Goal: Transaction & Acquisition: Subscribe to service/newsletter

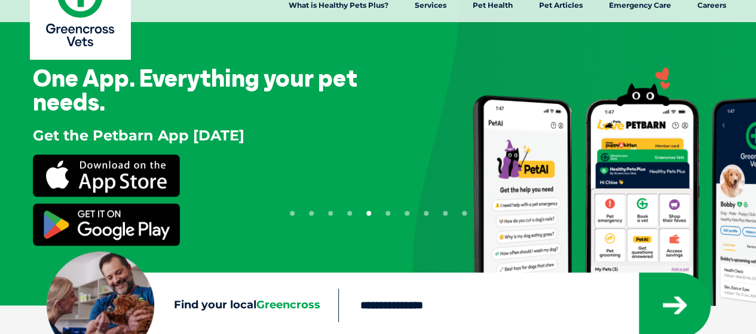
scroll to position [60, 0]
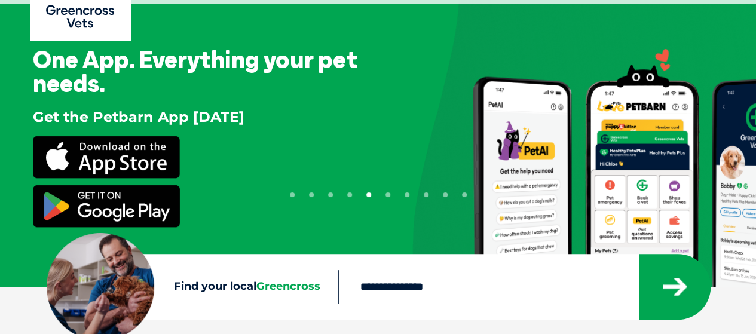
click at [292, 193] on button "1" at bounding box center [292, 194] width 5 height 5
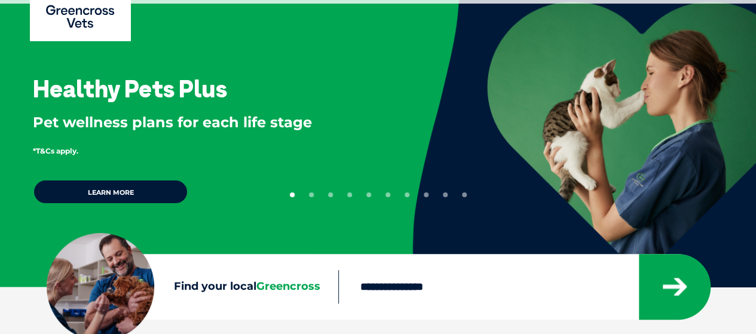
click at [146, 188] on link "Learn more" at bounding box center [110, 191] width 155 height 25
click at [309, 193] on button "2" at bounding box center [311, 194] width 5 height 5
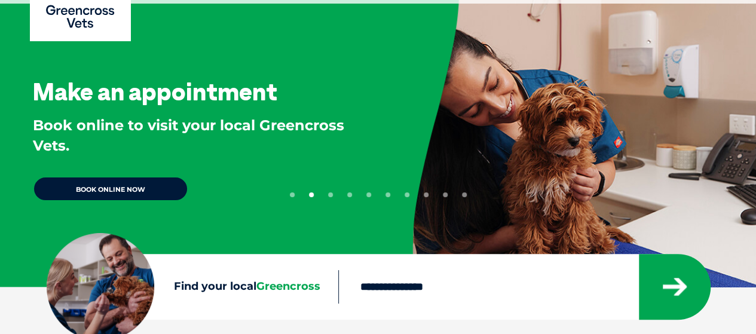
click at [134, 189] on link "BOOK ONLINE NOW" at bounding box center [110, 188] width 155 height 25
drag, startPoint x: 330, startPoint y: 194, endPoint x: 273, endPoint y: 194, distance: 57.4
click at [330, 194] on button "3" at bounding box center [330, 194] width 5 height 5
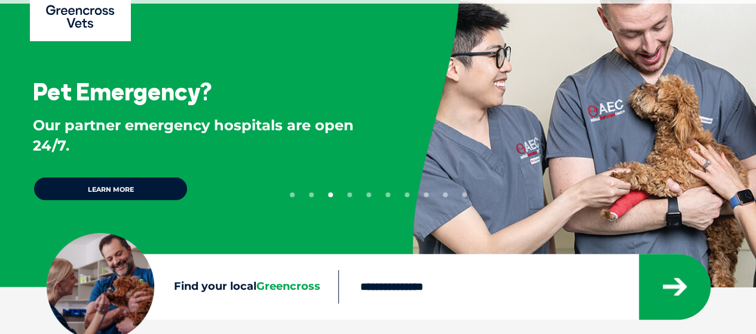
click at [116, 189] on link "Learn more" at bounding box center [110, 188] width 155 height 25
click at [348, 195] on button "4" at bounding box center [349, 194] width 5 height 5
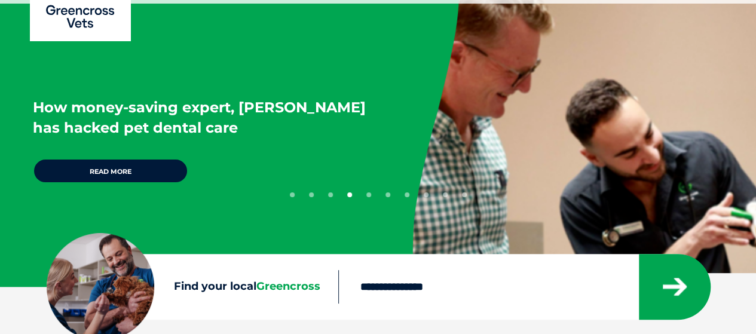
click at [139, 173] on link "Read more" at bounding box center [110, 170] width 155 height 25
drag, startPoint x: 367, startPoint y: 196, endPoint x: 323, endPoint y: 197, distance: 44.2
click at [367, 196] on button "5" at bounding box center [368, 194] width 5 height 5
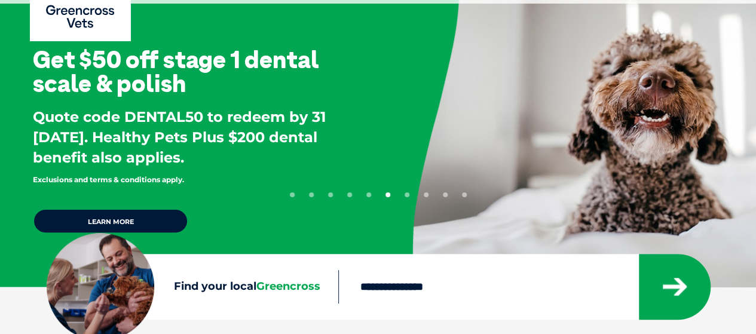
click at [369, 195] on button "5" at bounding box center [368, 194] width 5 height 5
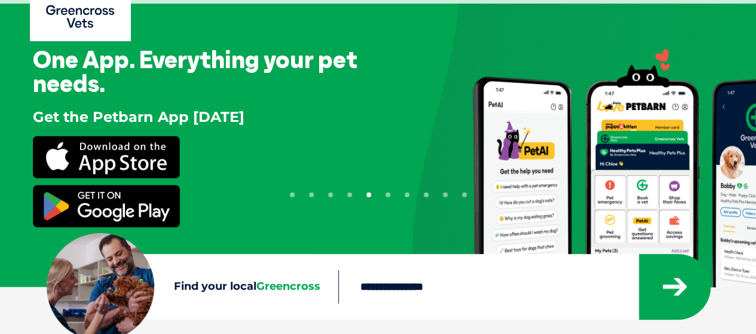
click at [386, 194] on button "6" at bounding box center [387, 194] width 5 height 5
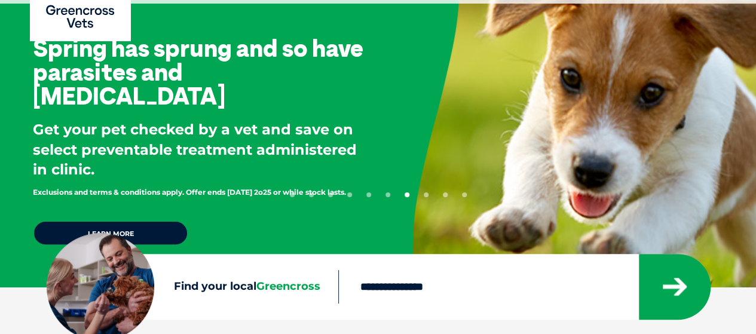
click at [390, 195] on ul "1 2 3 4 5 6 7 8 9 10" at bounding box center [378, 193] width 177 height 10
click at [387, 195] on button "6" at bounding box center [387, 194] width 5 height 5
click at [388, 193] on button "6" at bounding box center [387, 194] width 5 height 5
click at [387, 193] on button "6" at bounding box center [387, 194] width 5 height 5
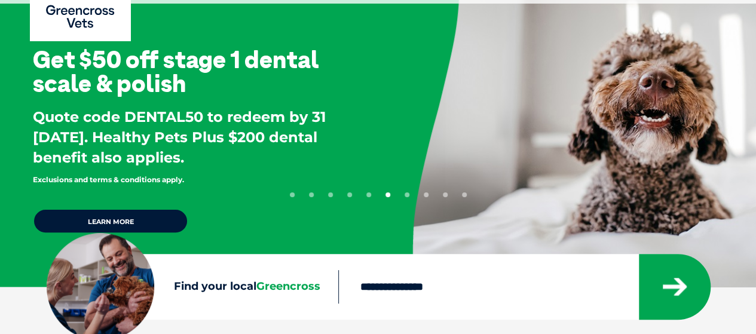
click at [102, 216] on link "Learn more" at bounding box center [110, 221] width 155 height 25
click at [409, 193] on li "7" at bounding box center [407, 193] width 5 height 10
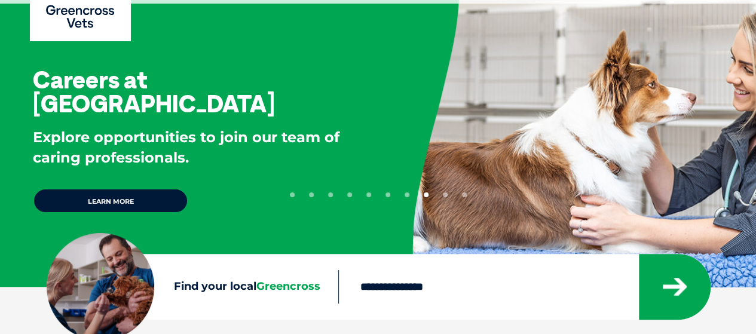
click at [406, 194] on button "7" at bounding box center [407, 194] width 5 height 5
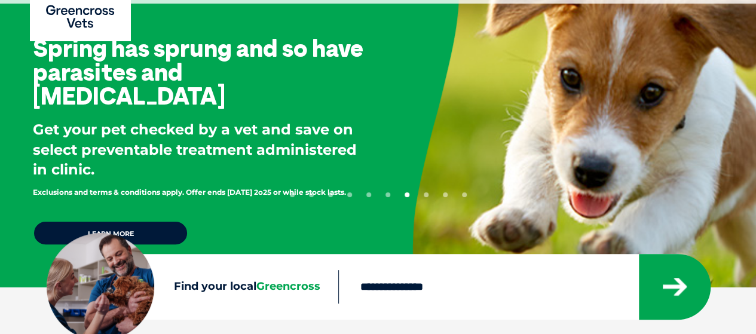
click at [152, 227] on link "Learn more" at bounding box center [110, 233] width 155 height 25
click at [426, 192] on li "8" at bounding box center [426, 193] width 5 height 10
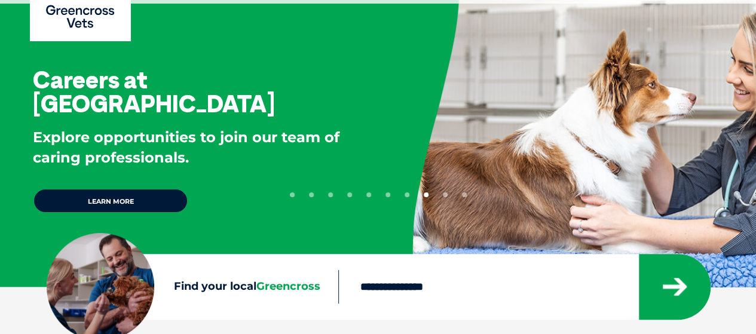
click at [169, 188] on link "Learn more" at bounding box center [110, 200] width 155 height 25
drag, startPoint x: 445, startPoint y: 195, endPoint x: 417, endPoint y: 188, distance: 29.6
click at [445, 195] on button "9" at bounding box center [445, 194] width 5 height 5
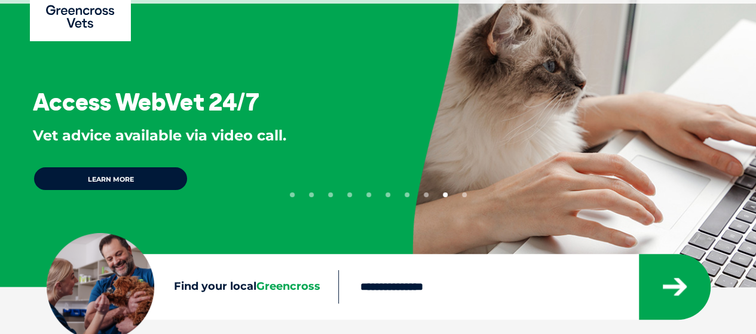
click at [130, 180] on link "Learn more" at bounding box center [110, 178] width 155 height 25
click at [464, 194] on button "10" at bounding box center [464, 194] width 5 height 5
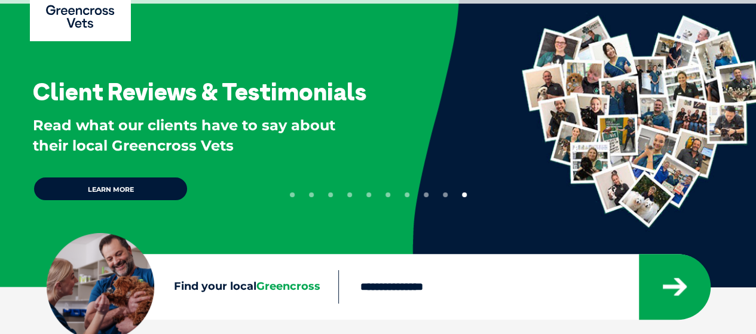
click at [125, 182] on link "Learn more" at bounding box center [110, 188] width 155 height 25
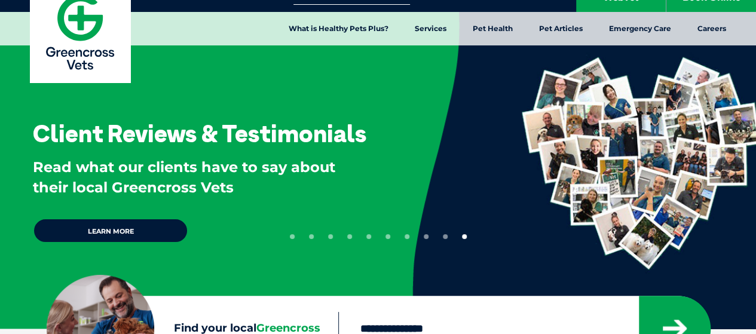
scroll to position [0, 0]
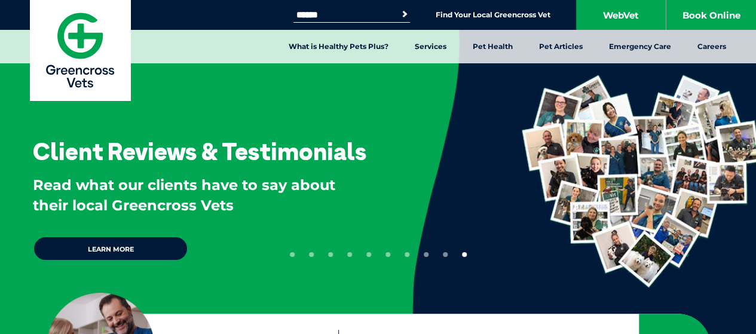
click at [82, 51] on img at bounding box center [80, 50] width 100 height 100
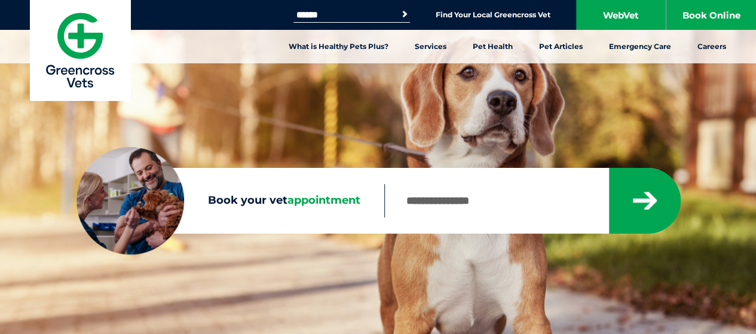
click at [447, 205] on input "Book your vet appointment" at bounding box center [496, 200] width 224 height 33
type input "*"
type input "****"
click at [609, 168] on button "submit" at bounding box center [645, 201] width 72 height 66
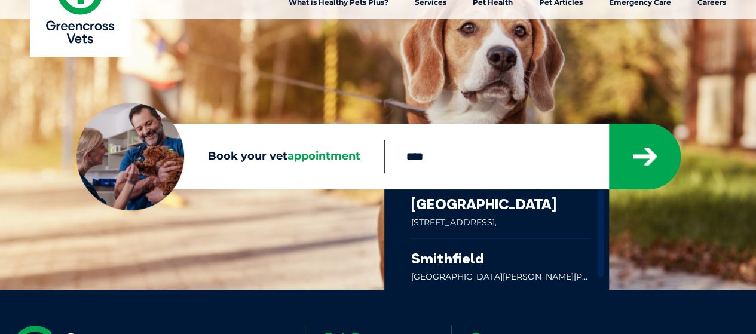
scroll to position [60, 0]
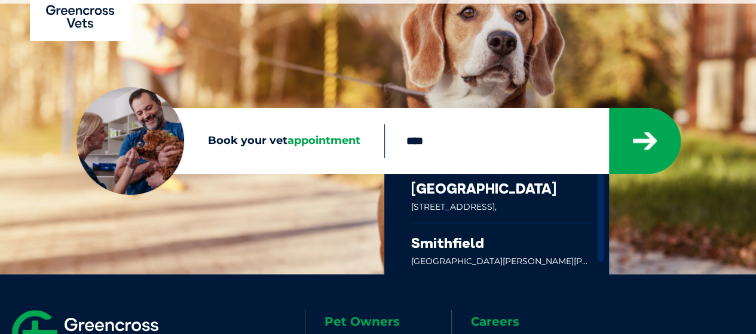
click at [523, 206] on link at bounding box center [501, 198] width 180 height 49
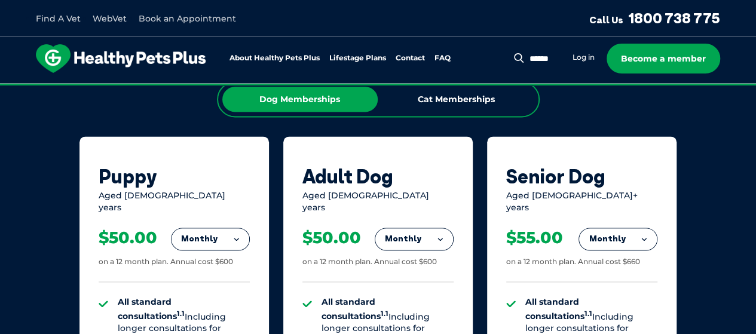
scroll to position [777, 0]
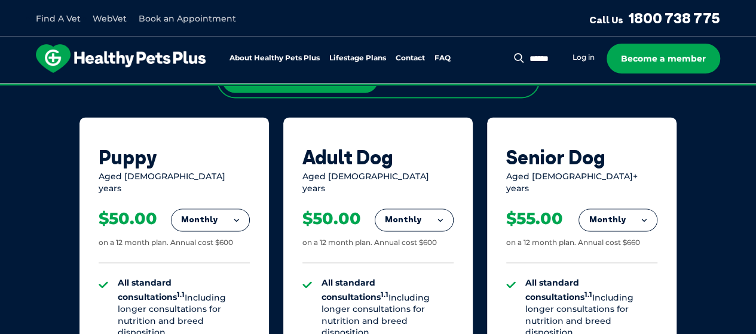
click at [431, 209] on button "Monthly" at bounding box center [414, 220] width 78 height 22
click at [414, 287] on li "Yearly" at bounding box center [414, 301] width 78 height 28
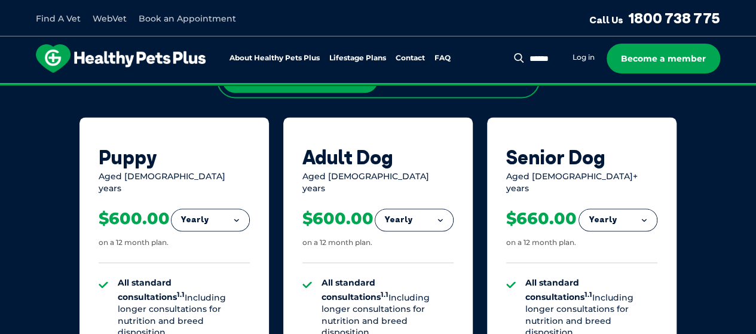
click at [431, 210] on button "Yearly" at bounding box center [414, 220] width 78 height 22
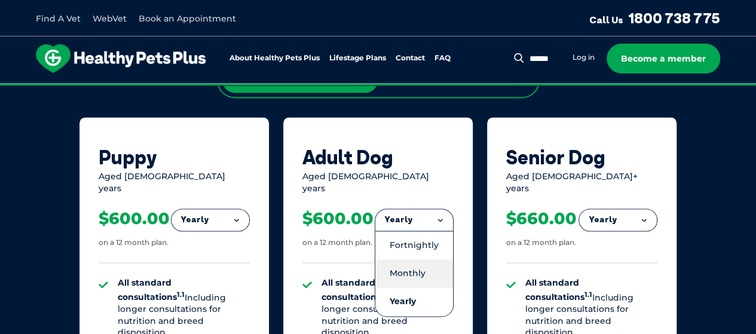
click at [426, 260] on li "Monthly" at bounding box center [414, 273] width 78 height 28
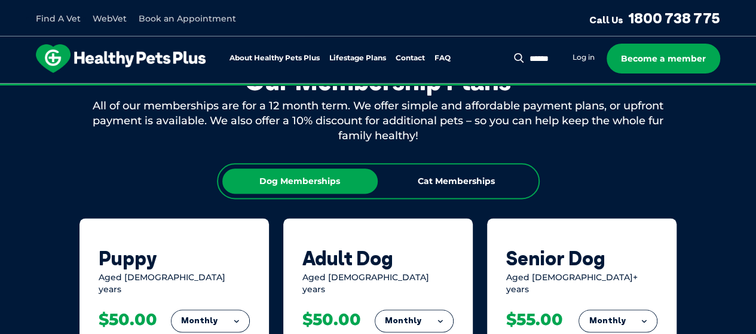
scroll to position [657, 0]
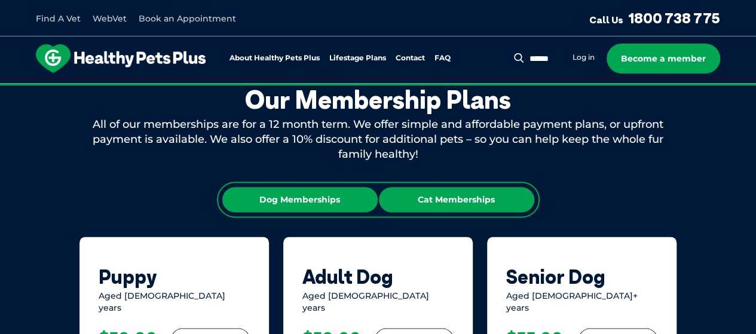
click at [428, 198] on div "Cat Memberships" at bounding box center [456, 199] width 155 height 25
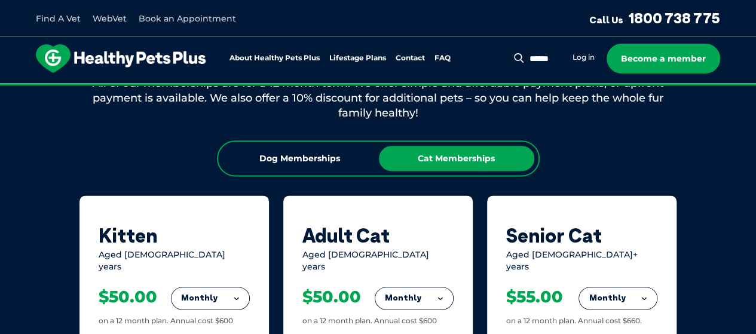
scroll to position [717, 0]
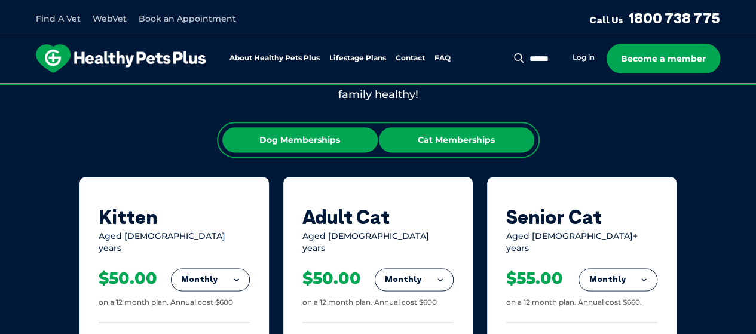
click at [328, 148] on div "Dog Memberships" at bounding box center [299, 139] width 155 height 25
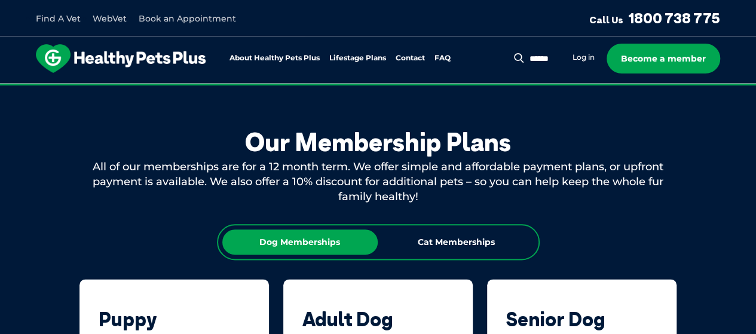
scroll to position [598, 0]
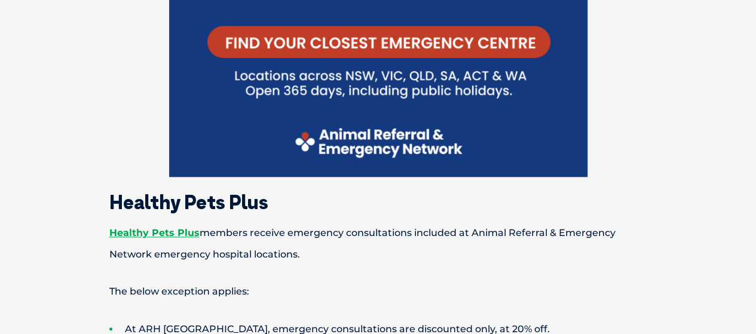
scroll to position [506, 0]
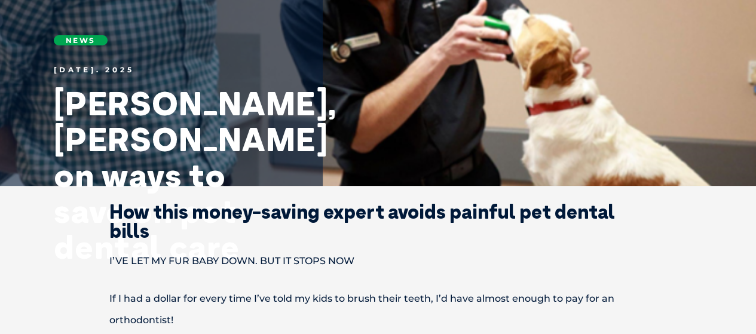
scroll to position [179, 0]
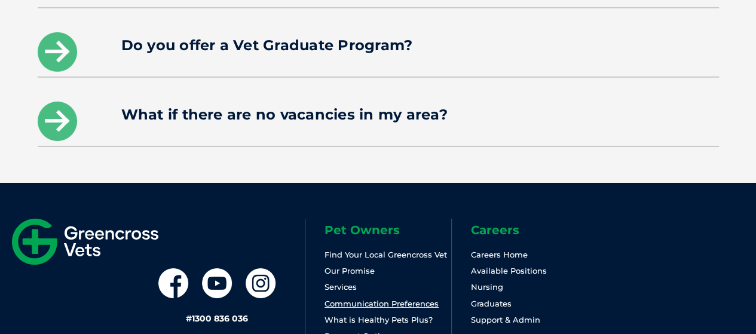
scroll to position [2092, 0]
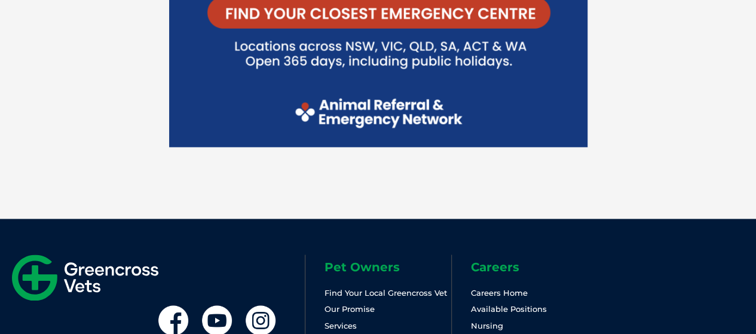
scroll to position [3142, 0]
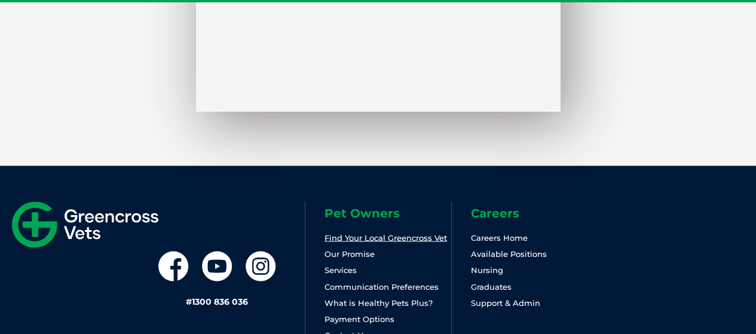
scroll to position [1116, 0]
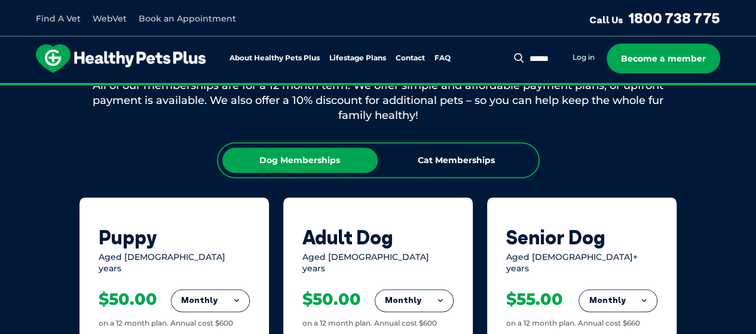
scroll to position [657, 0]
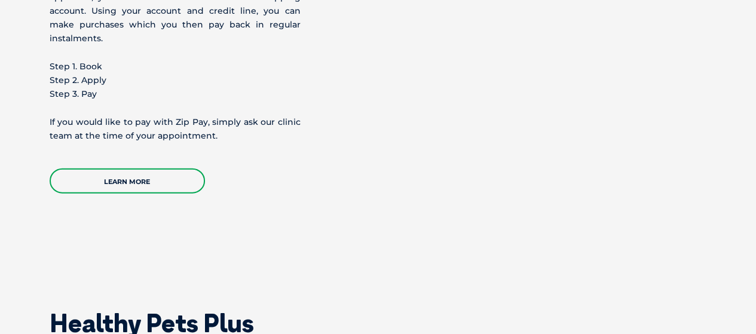
scroll to position [1195, 0]
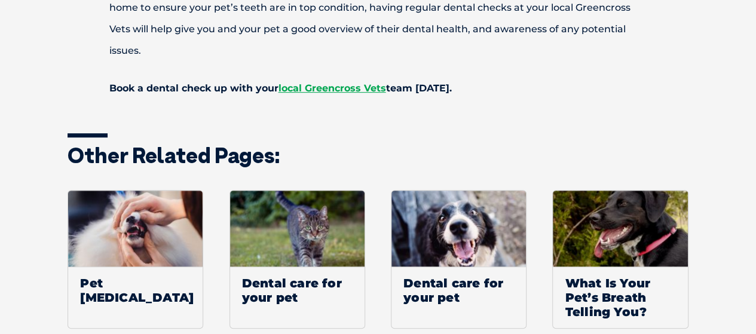
scroll to position [2689, 0]
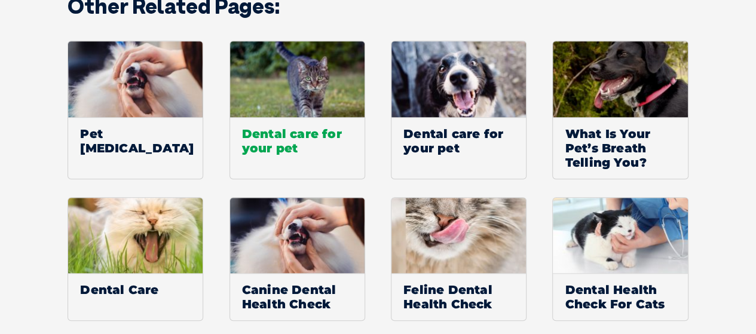
click at [276, 117] on span "Dental care for your pet" at bounding box center [297, 140] width 134 height 47
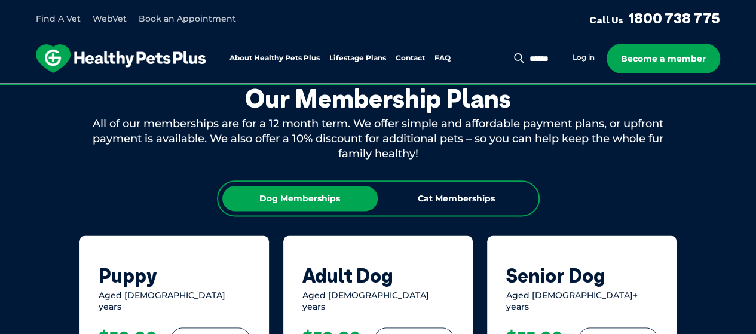
scroll to position [717, 0]
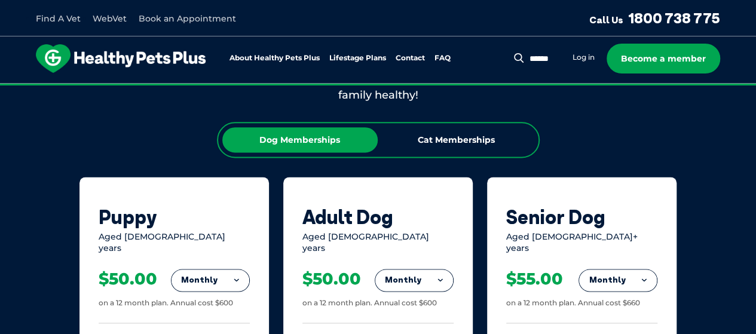
click at [411, 271] on button "Monthly" at bounding box center [414, 281] width 78 height 22
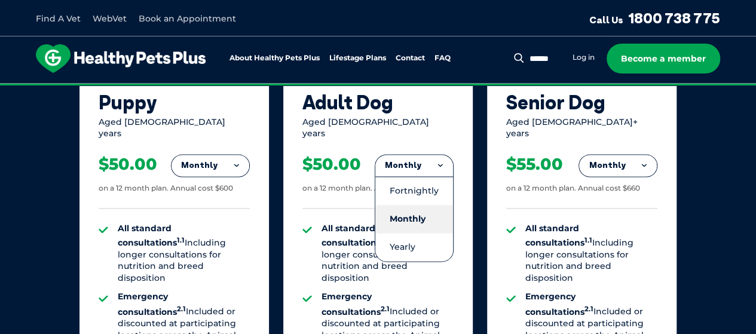
scroll to position [837, 0]
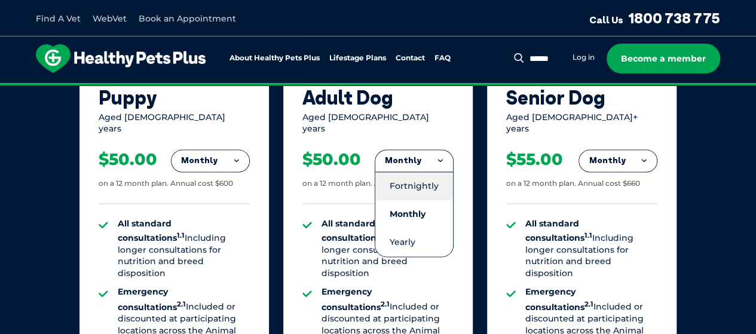
click at [430, 173] on li "Fortnightly" at bounding box center [414, 186] width 78 height 29
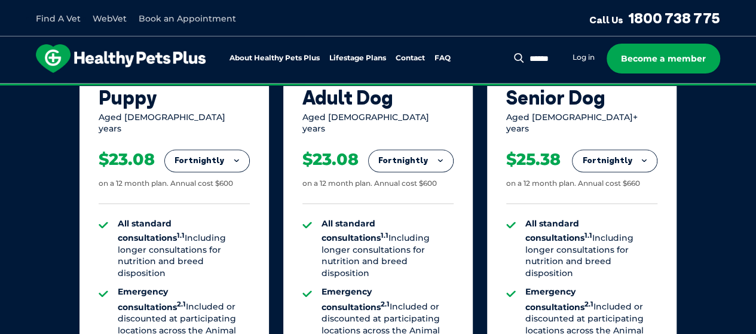
click at [429, 150] on button "Fortnightly" at bounding box center [411, 161] width 84 height 22
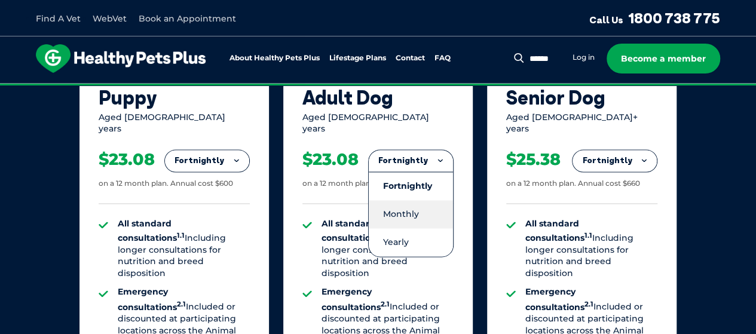
click at [410, 205] on li "Monthly" at bounding box center [411, 214] width 84 height 28
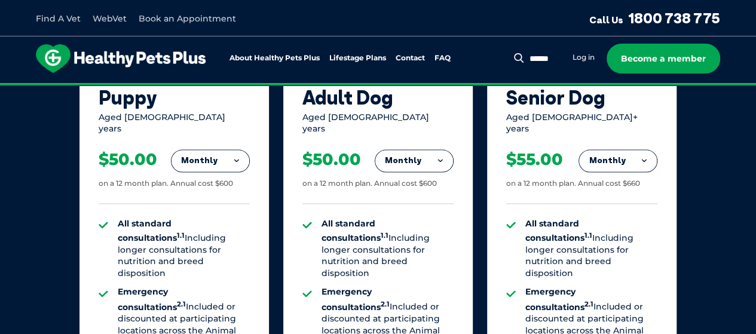
click at [431, 154] on button "Monthly" at bounding box center [414, 161] width 78 height 22
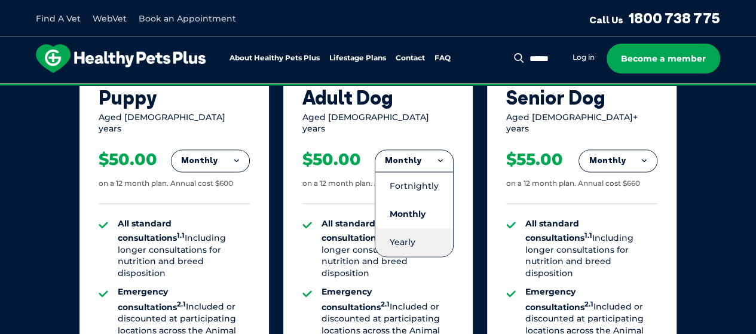
click at [406, 229] on li "Yearly" at bounding box center [414, 242] width 78 height 28
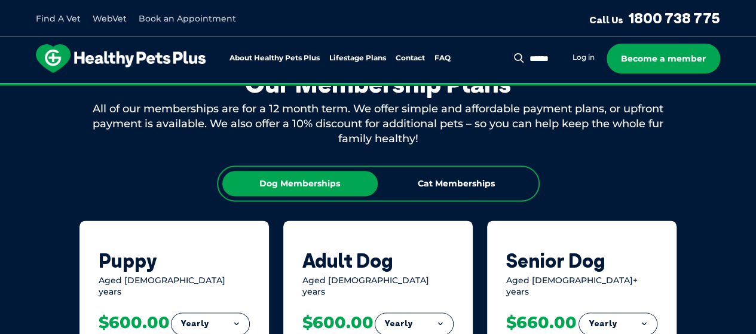
scroll to position [657, 0]
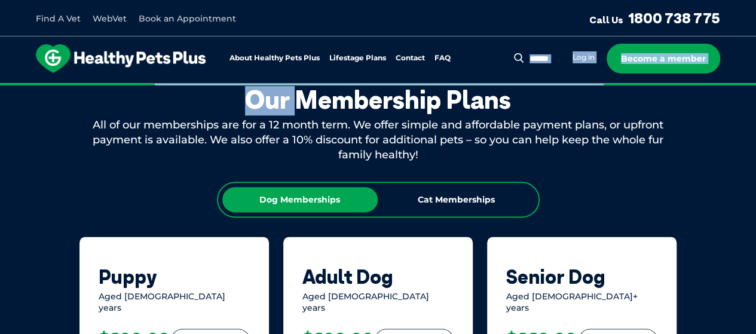
drag, startPoint x: 295, startPoint y: 96, endPoint x: 541, endPoint y: 58, distance: 249.1
click at [300, 107] on div "Our Membership Plans" at bounding box center [378, 100] width 598 height 30
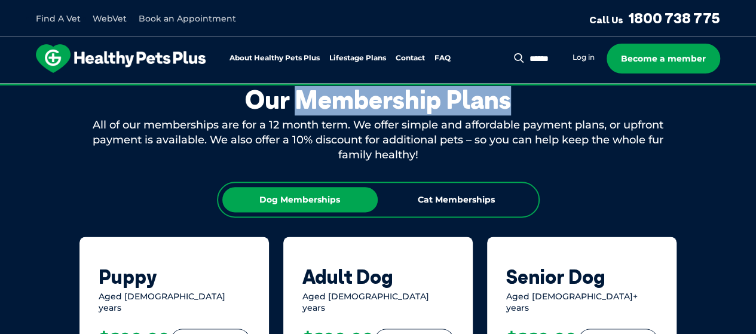
drag, startPoint x: 300, startPoint y: 107, endPoint x: 510, endPoint y: 92, distance: 210.9
click at [510, 92] on div "Our Membership Plans" at bounding box center [378, 100] width 598 height 30
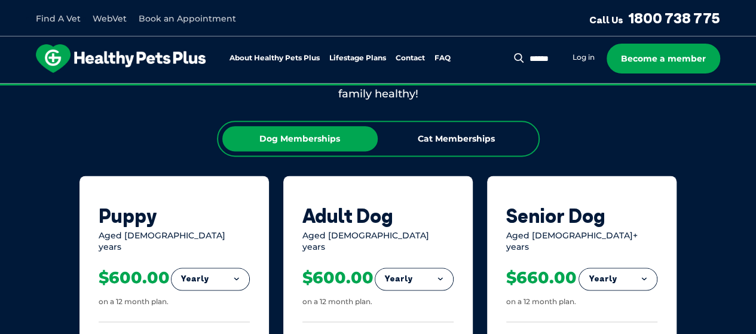
scroll to position [717, 0]
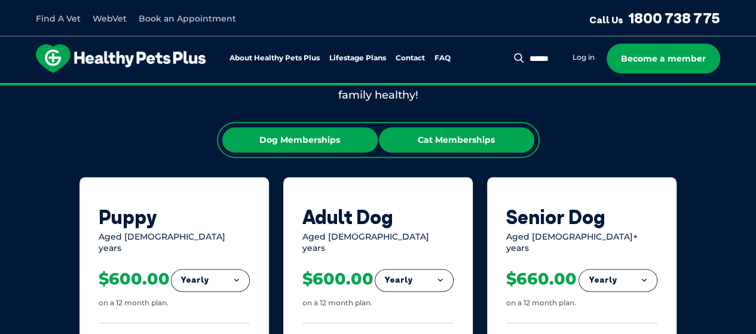
click at [426, 146] on div "Cat Memberships" at bounding box center [456, 139] width 155 height 25
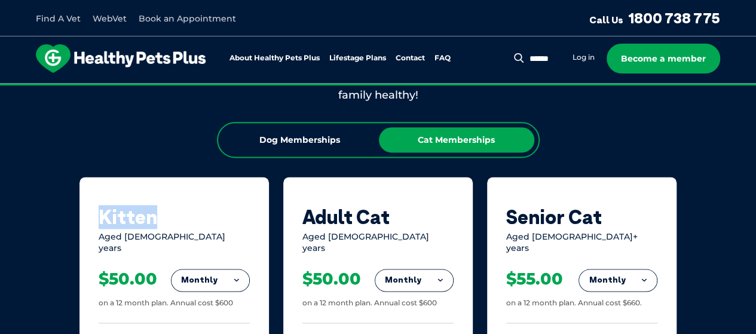
drag, startPoint x: 97, startPoint y: 216, endPoint x: 189, endPoint y: 206, distance: 92.6
click at [115, 255] on div "$50.00 on a 12 month plan. Annual cost $600" at bounding box center [174, 289] width 151 height 69
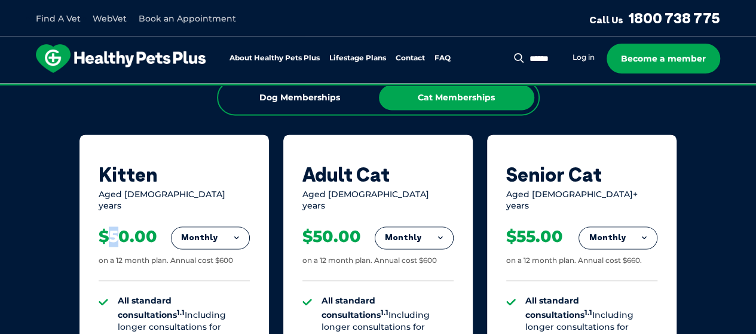
scroll to position [777, 0]
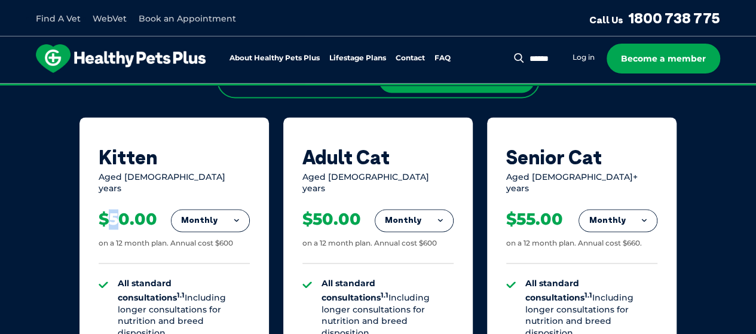
click at [215, 213] on button "Monthly" at bounding box center [211, 221] width 78 height 22
click at [210, 288] on li "Yearly" at bounding box center [211, 302] width 78 height 28
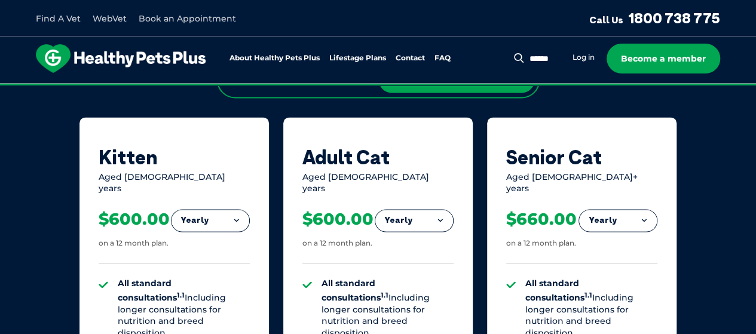
click at [225, 210] on button "Yearly" at bounding box center [211, 221] width 78 height 22
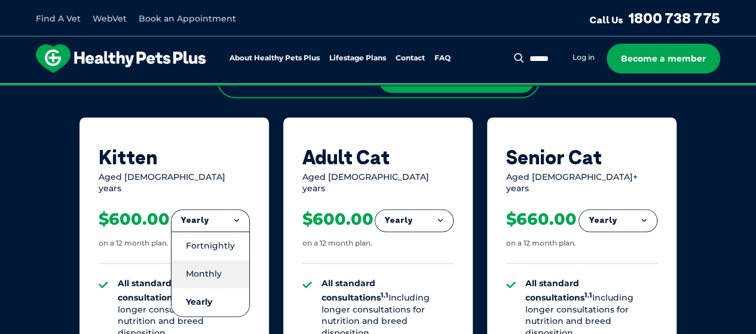
click at [214, 266] on li "Monthly" at bounding box center [211, 274] width 78 height 28
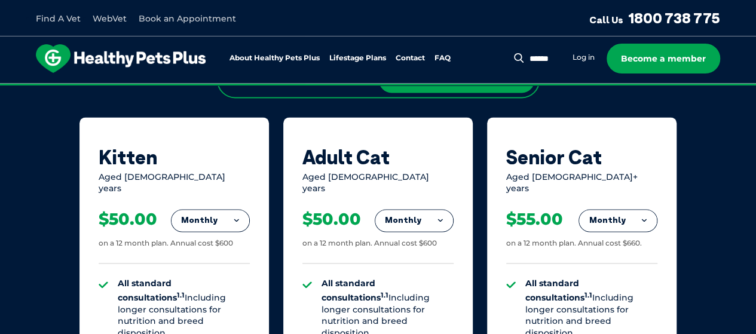
drag, startPoint x: 615, startPoint y: 215, endPoint x: 612, endPoint y: 221, distance: 6.7
click at [615, 216] on button "Monthly" at bounding box center [618, 221] width 78 height 22
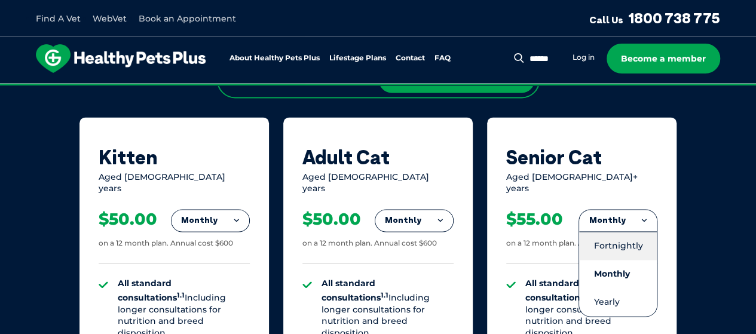
click at [607, 235] on li "Fortnightly" at bounding box center [618, 245] width 78 height 29
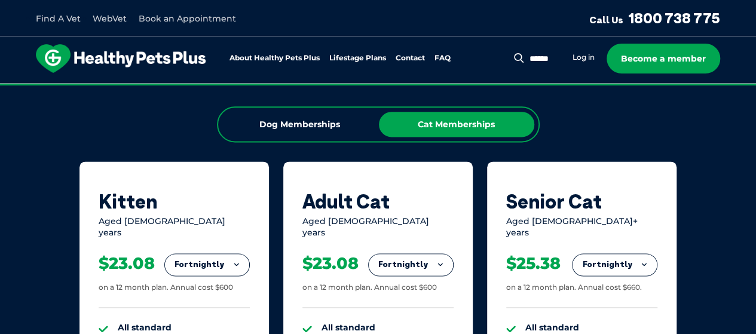
scroll to position [717, 0]
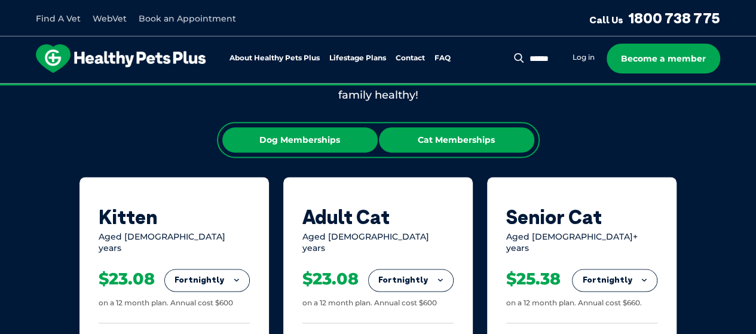
click at [320, 142] on div "Dog Memberships" at bounding box center [299, 139] width 155 height 25
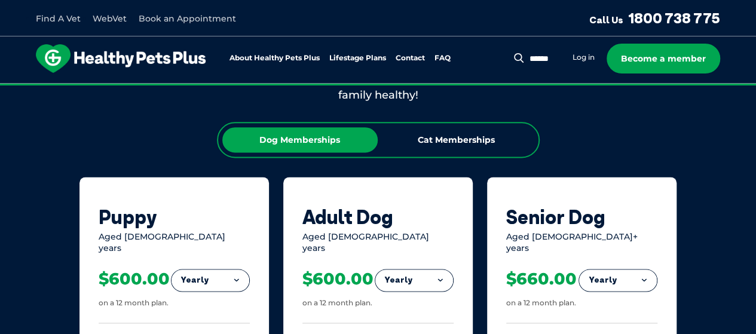
scroll to position [777, 0]
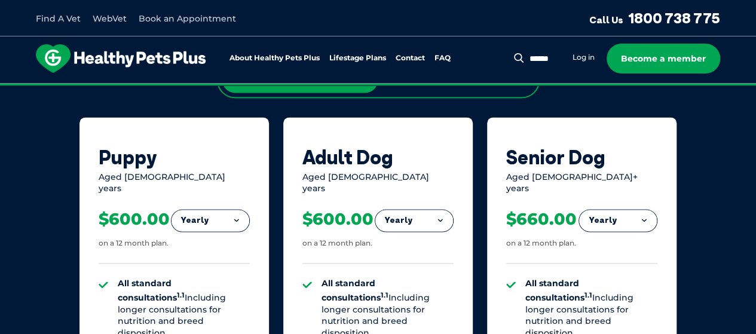
click at [222, 213] on button "Yearly" at bounding box center [211, 221] width 78 height 22
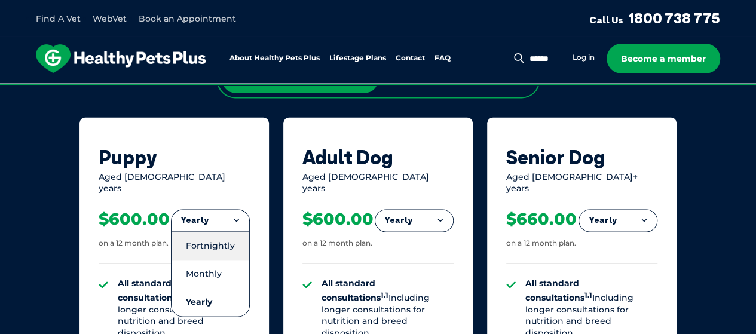
click at [221, 240] on li "Fortnightly" at bounding box center [211, 245] width 78 height 29
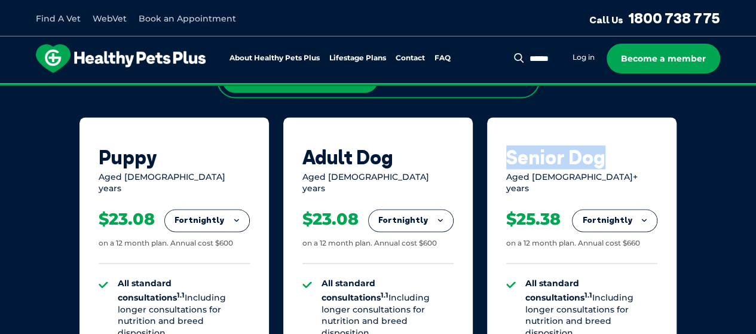
drag, startPoint x: 505, startPoint y: 153, endPoint x: 616, endPoint y: 157, distance: 110.6
copy div "Senior Dog"
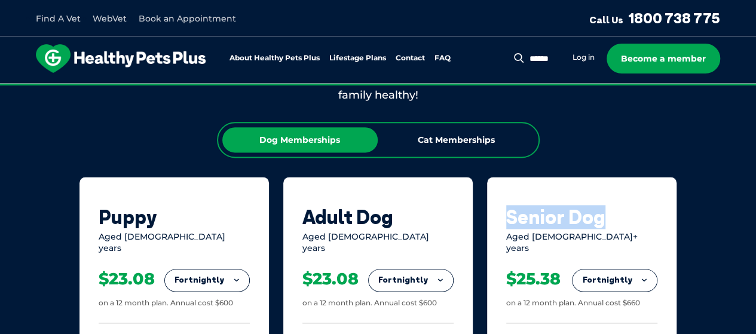
click at [605, 271] on button "Fortnightly" at bounding box center [615, 281] width 84 height 22
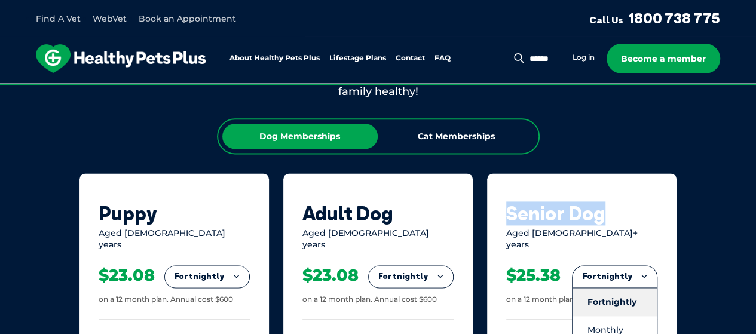
scroll to position [777, 0]
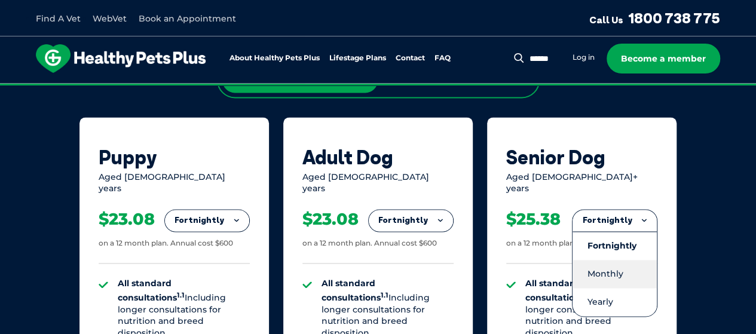
click at [623, 270] on li "Monthly" at bounding box center [615, 274] width 84 height 28
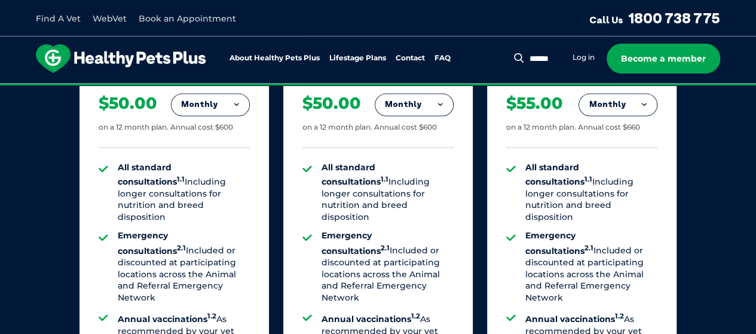
scroll to position [837, 0]
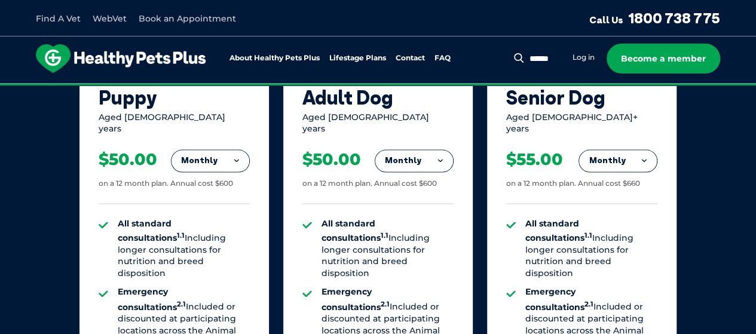
click at [207, 156] on button "Monthly" at bounding box center [211, 161] width 78 height 22
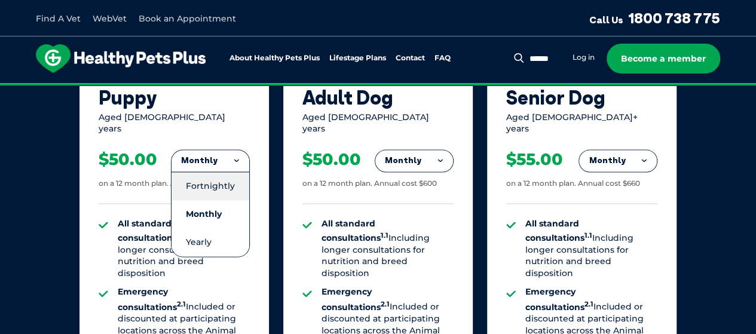
click at [212, 176] on li "Fortnightly" at bounding box center [211, 186] width 78 height 29
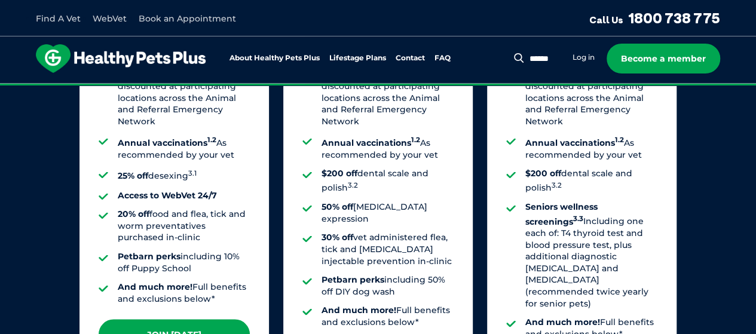
scroll to position [1195, 0]
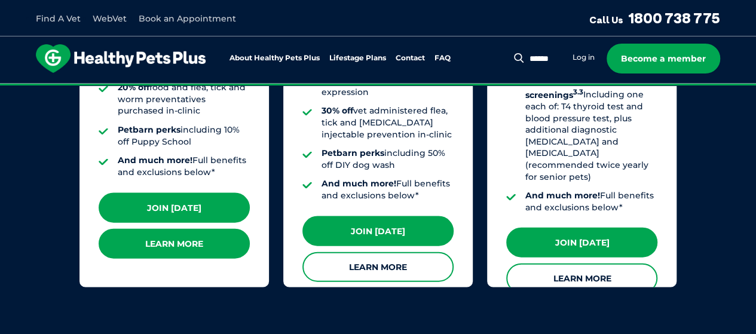
click at [177, 231] on link "Learn More" at bounding box center [174, 244] width 151 height 30
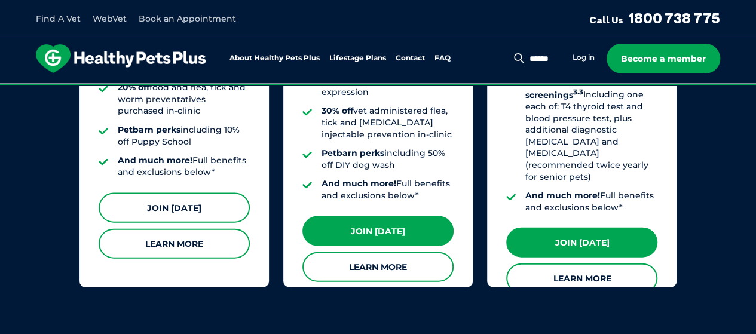
click at [211, 198] on link "Join [DATE]" at bounding box center [174, 208] width 151 height 30
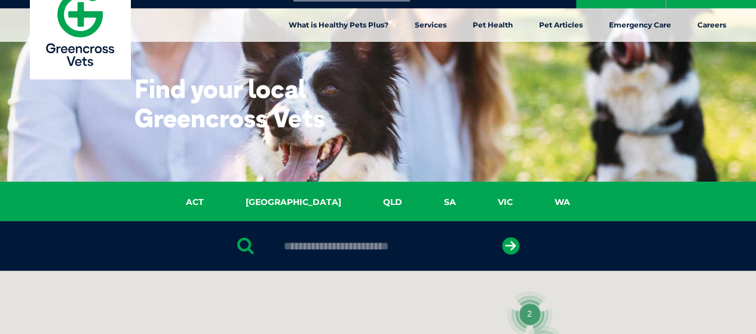
scroll to position [179, 0]
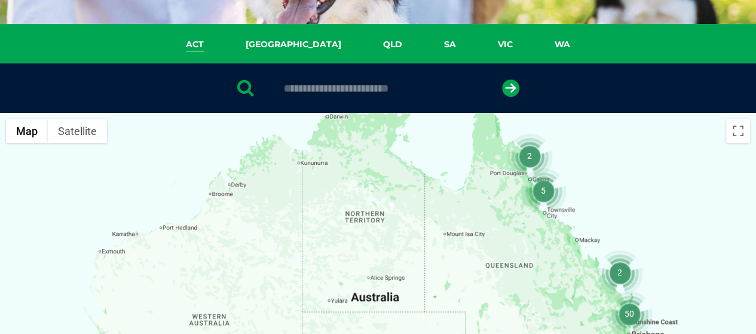
click at [225, 42] on link "ACT" at bounding box center [195, 45] width 60 height 14
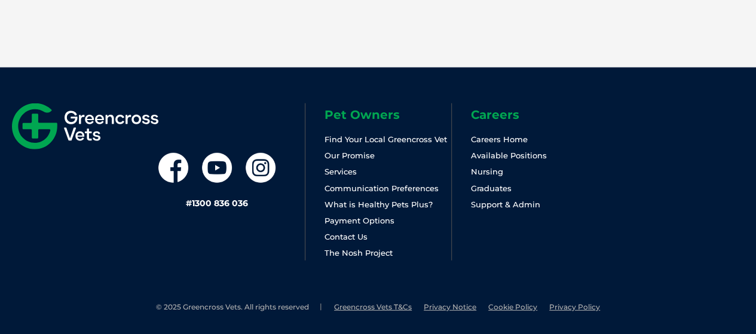
scroll to position [1499, 0]
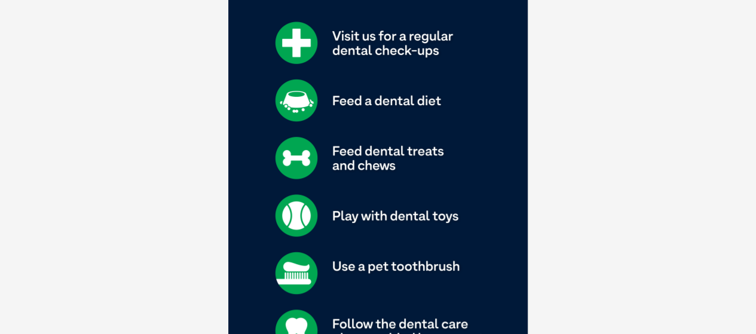
scroll to position [2570, 0]
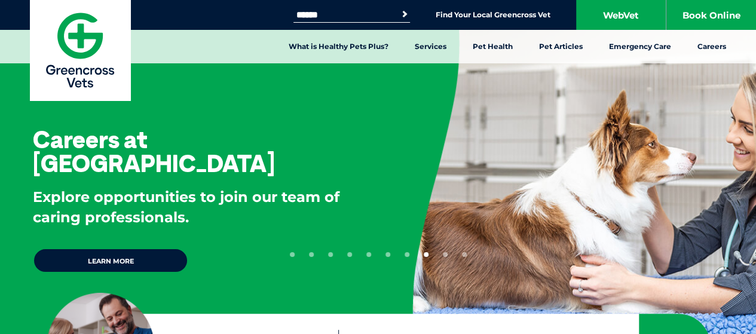
click at [389, 254] on button "6" at bounding box center [387, 254] width 5 height 5
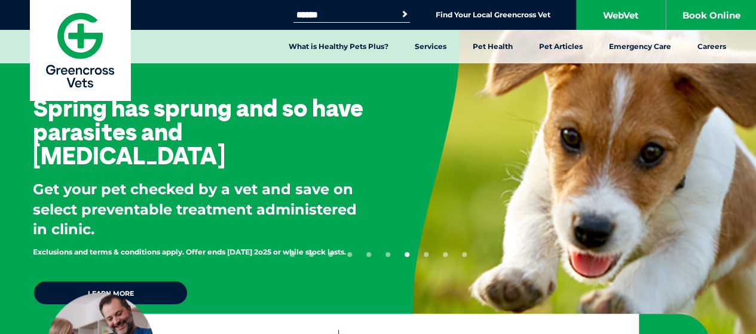
click at [383, 255] on ul "1 2 3 4 5 6 7 8 9 10" at bounding box center [378, 252] width 177 height 10
click at [384, 254] on ul "1 2 3 4 5 6 7 8 9 10" at bounding box center [378, 252] width 177 height 10
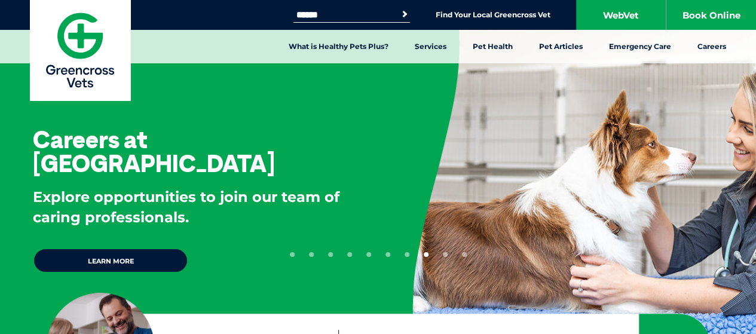
click at [386, 254] on button "6" at bounding box center [387, 254] width 5 height 5
click at [366, 254] on button "5" at bounding box center [368, 254] width 5 height 5
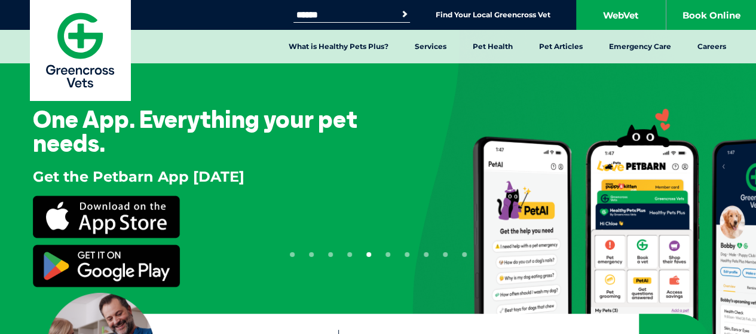
click at [387, 254] on button "6" at bounding box center [387, 254] width 5 height 5
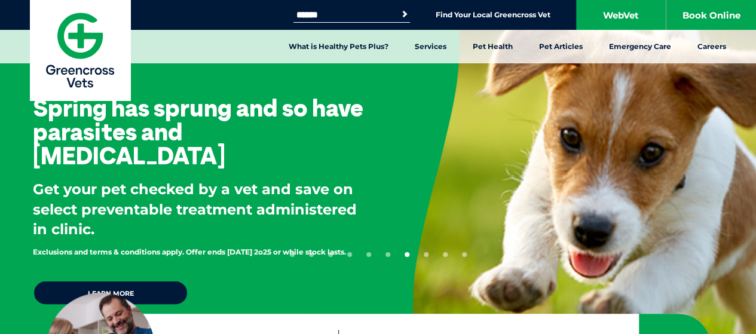
click at [387, 254] on button "6" at bounding box center [387, 254] width 5 height 5
click at [390, 255] on ul "1 2 3 4 5 6 7 8 9 10" at bounding box center [378, 252] width 177 height 10
click at [387, 254] on button "6" at bounding box center [387, 254] width 5 height 5
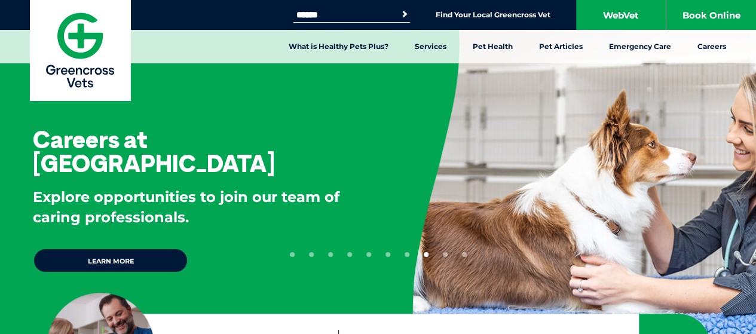
click at [387, 255] on button "6" at bounding box center [387, 254] width 5 height 5
click at [388, 253] on button "6" at bounding box center [387, 254] width 5 height 5
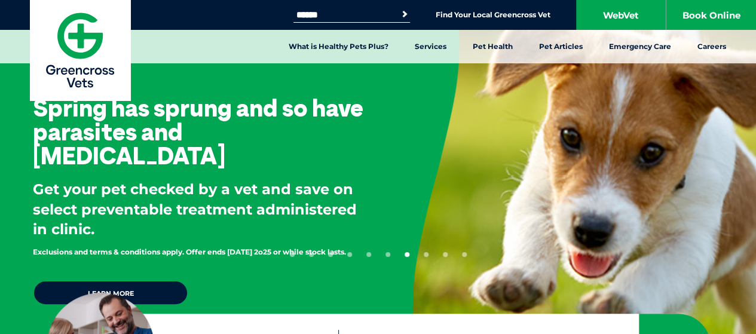
click at [386, 254] on button "6" at bounding box center [387, 254] width 5 height 5
click at [388, 255] on button "6" at bounding box center [387, 254] width 5 height 5
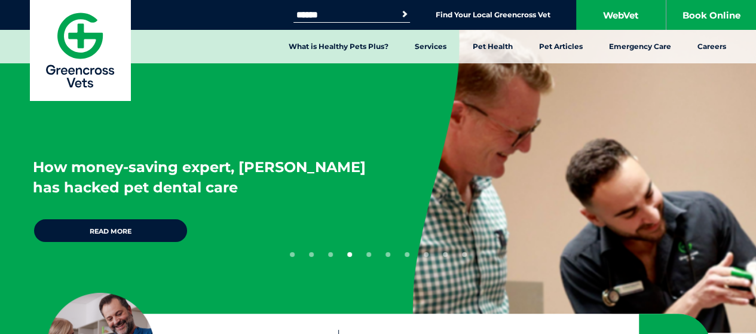
click at [367, 253] on button "5" at bounding box center [368, 254] width 5 height 5
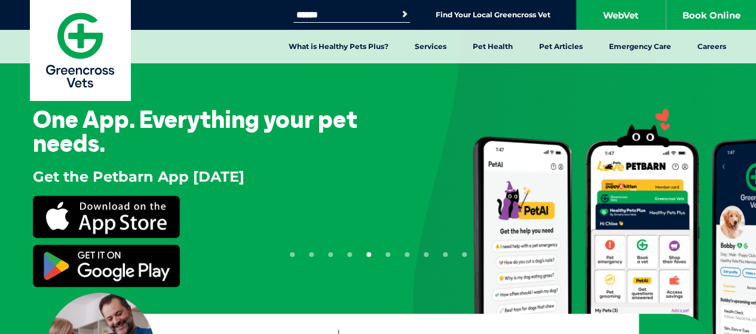
click at [393, 253] on ul "1 2 3 4 5 6 7 8 9 10" at bounding box center [378, 252] width 177 height 10
click at [389, 254] on button "6" at bounding box center [387, 254] width 5 height 5
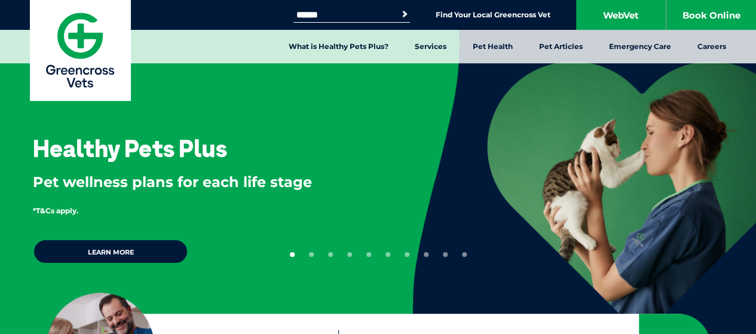
click at [369, 255] on button "5" at bounding box center [368, 254] width 5 height 5
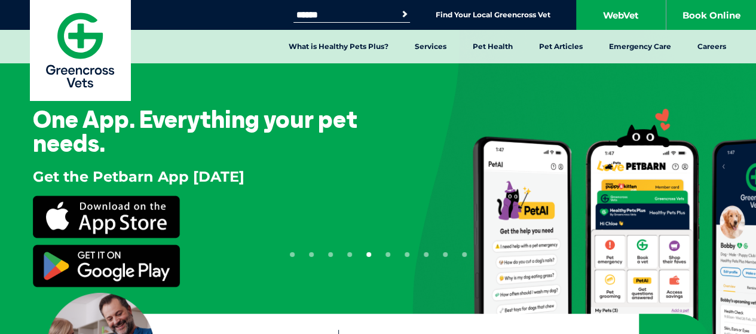
click at [385, 253] on button "6" at bounding box center [387, 254] width 5 height 5
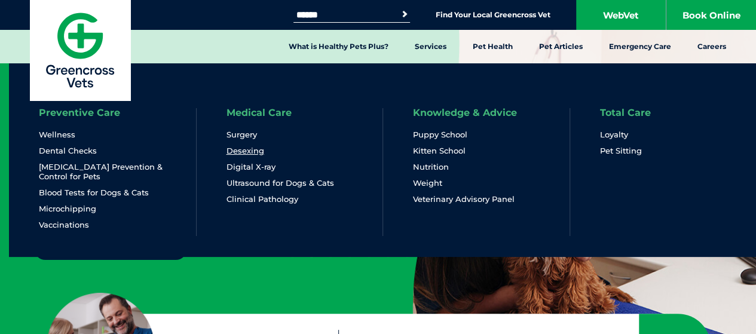
click at [253, 146] on link "Desexing" at bounding box center [246, 151] width 38 height 10
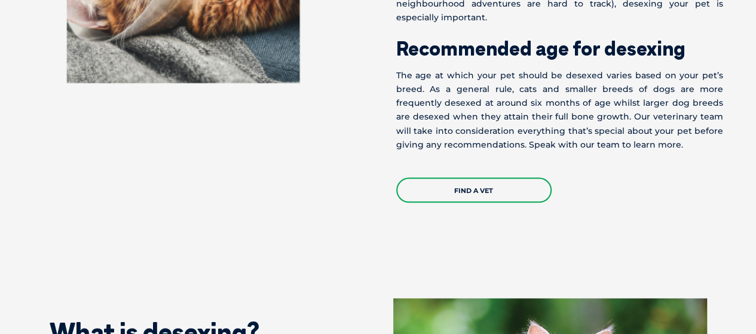
scroll to position [657, 0]
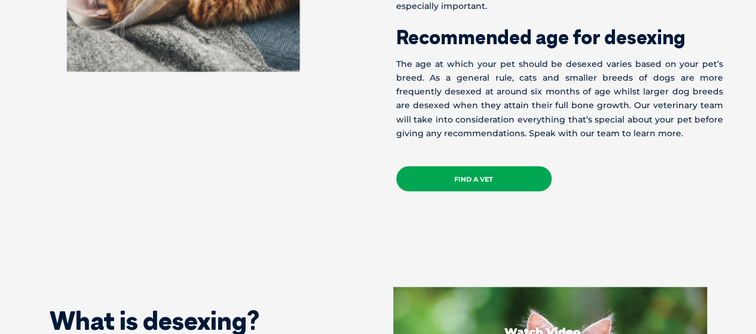
click at [445, 169] on link "Find a Vet" at bounding box center [473, 178] width 155 height 25
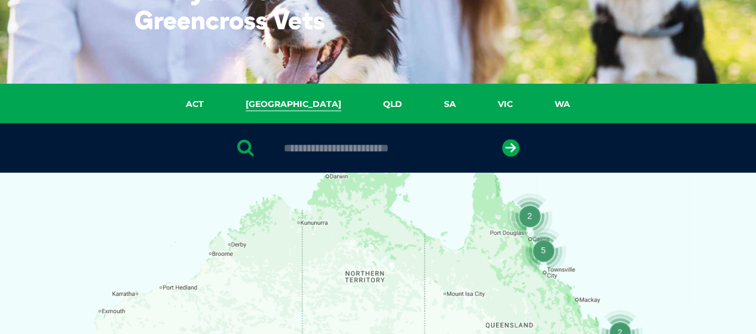
click at [296, 100] on link "NSW" at bounding box center [293, 104] width 137 height 14
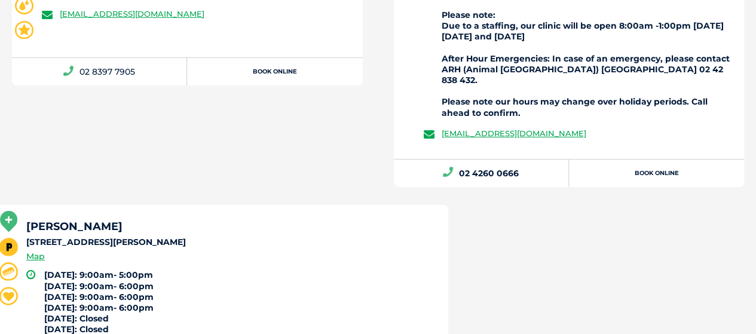
scroll to position [4278, 0]
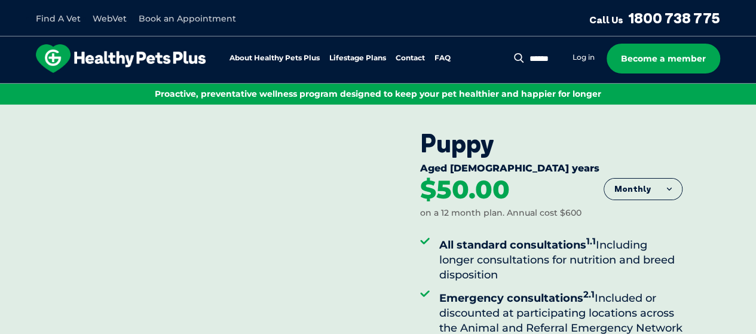
click at [659, 192] on button "Monthly" at bounding box center [643, 190] width 78 height 22
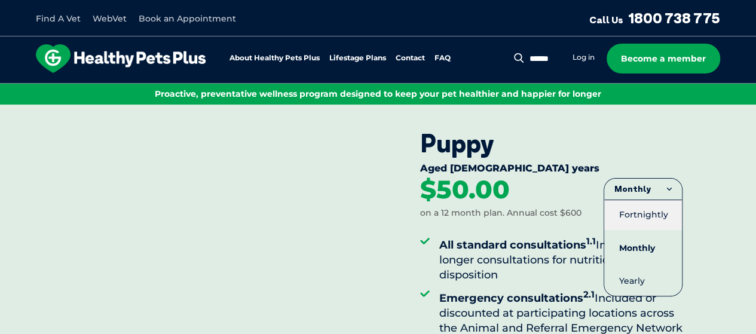
click at [633, 211] on li "Fortnightly" at bounding box center [643, 215] width 78 height 30
